Goal: Information Seeking & Learning: Learn about a topic

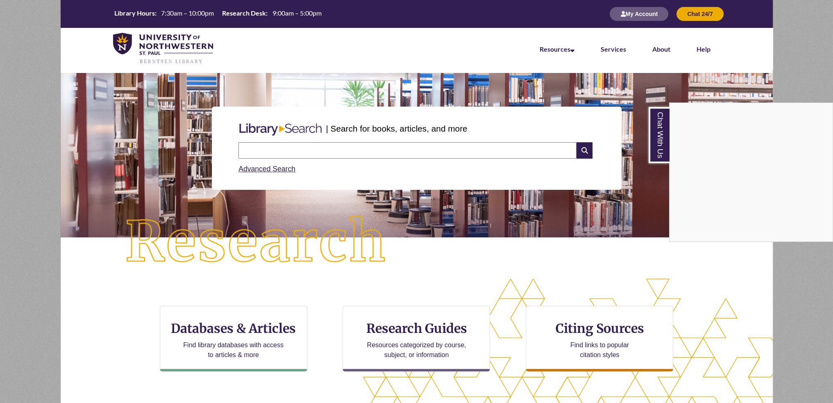
scroll to position [352, 0]
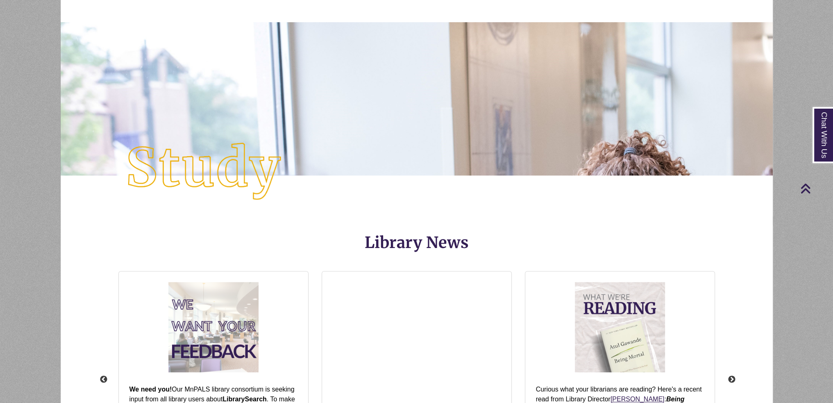
scroll to position [901, 0]
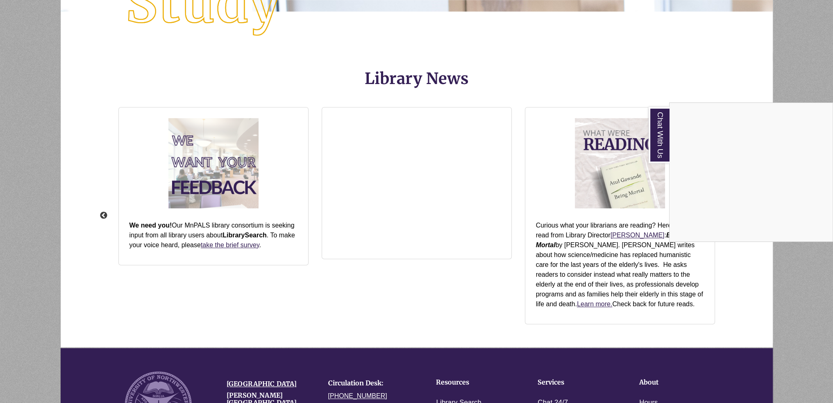
click at [390, 187] on div "Chat With Us" at bounding box center [416, 201] width 833 height 403
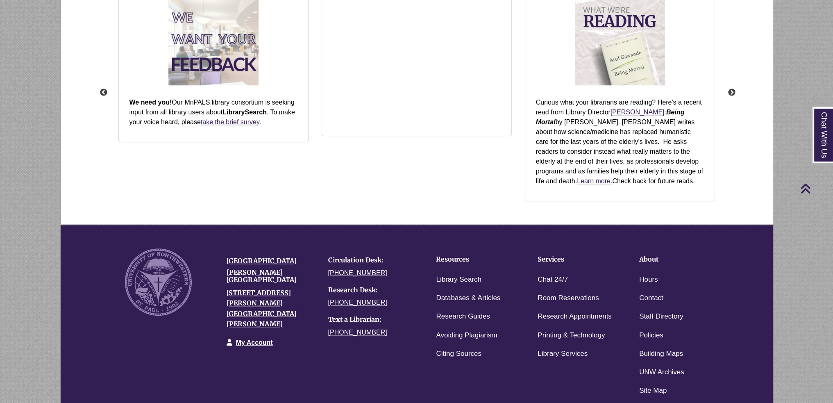
scroll to position [820, 0]
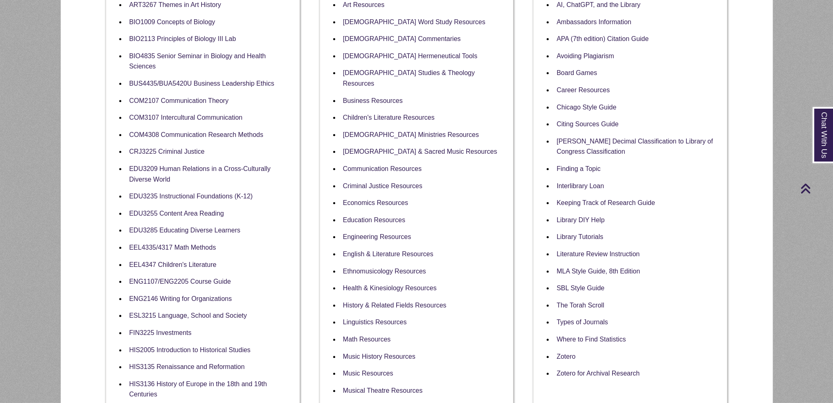
scroll to position [369, 0]
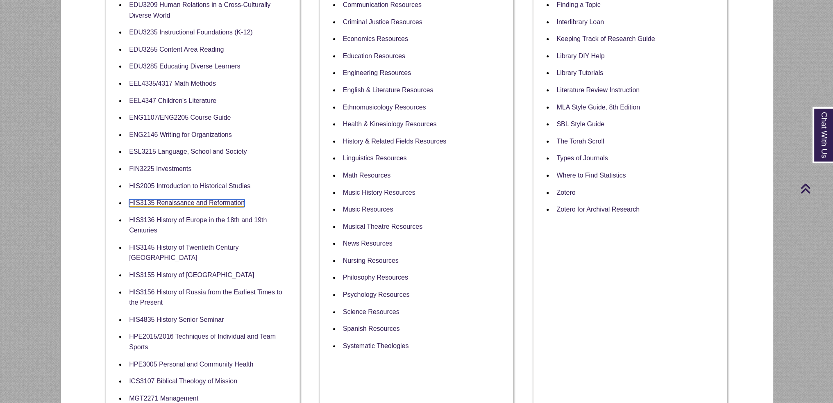
click at [172, 206] on link "HIS3135 Renaissance and Reformation" at bounding box center [187, 203] width 116 height 8
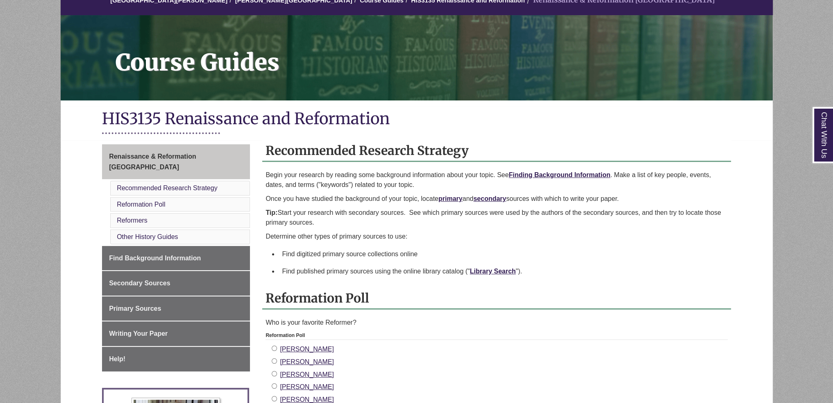
scroll to position [123, 0]
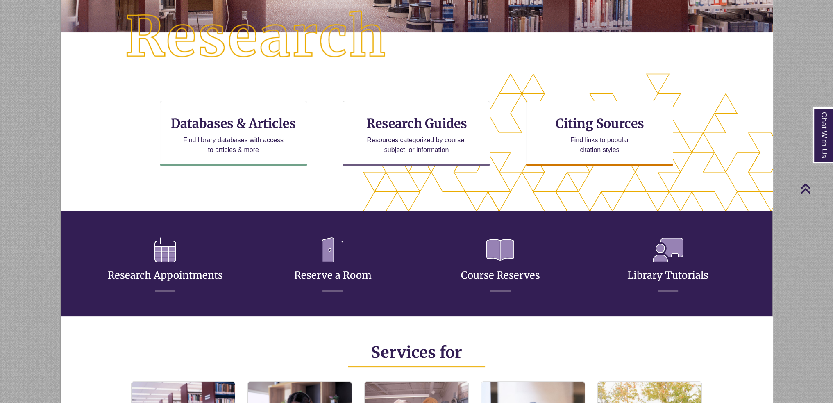
scroll to position [194, 712]
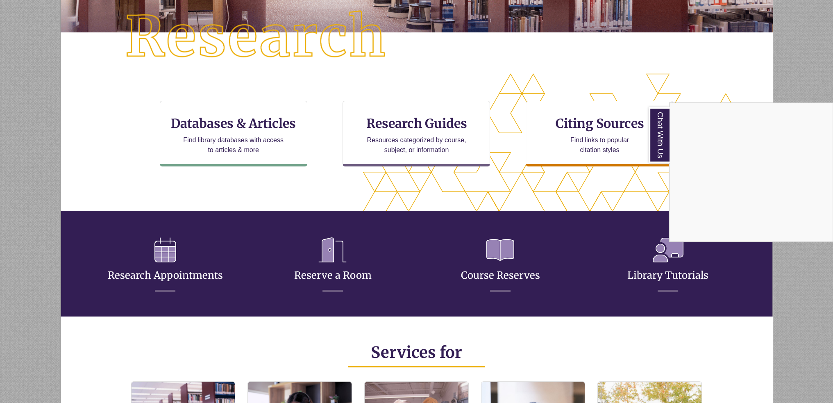
click at [371, 1] on div "Chat With Us" at bounding box center [416, 201] width 833 height 403
